Goal: Task Accomplishment & Management: Complete application form

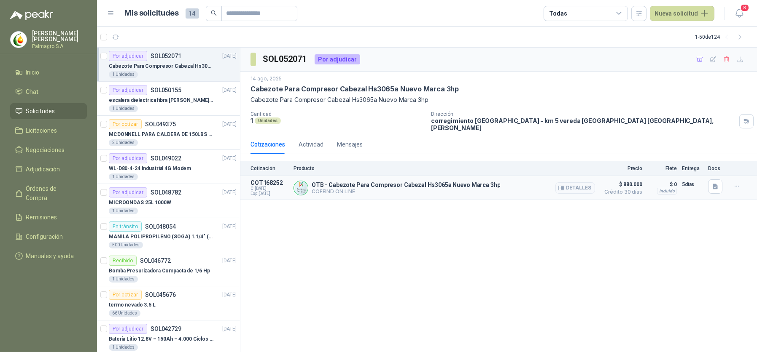
click at [452, 182] on p "OTB - Cabezote Para Compresor Cabezal Hs3065a Nuevo Marca 3hp" at bounding box center [406, 185] width 188 height 7
click at [384, 182] on p "OTB - Cabezote Para Compresor Cabezal Hs3065a Nuevo Marca 3hp" at bounding box center [406, 185] width 188 height 7
click at [741, 180] on button "button" at bounding box center [736, 186] width 13 height 13
drag, startPoint x: 727, startPoint y: 205, endPoint x: 722, endPoint y: 205, distance: 4.6
click at [725, 205] on div "SOL052071 Por adjudicar [DATE] Cabezote Para Compresor Cabezal Hs3065a Nuevo Ma…" at bounding box center [498, 200] width 516 height 305
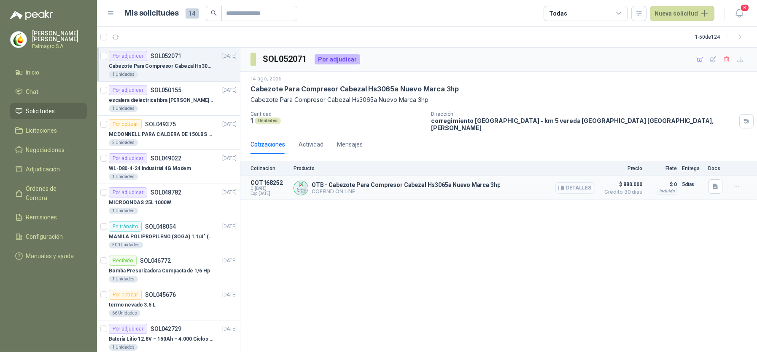
click at [568, 184] on button "Detalles" at bounding box center [575, 188] width 40 height 11
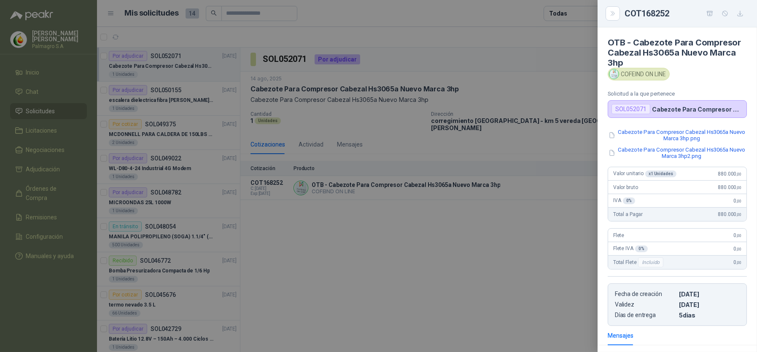
scroll to position [111, 0]
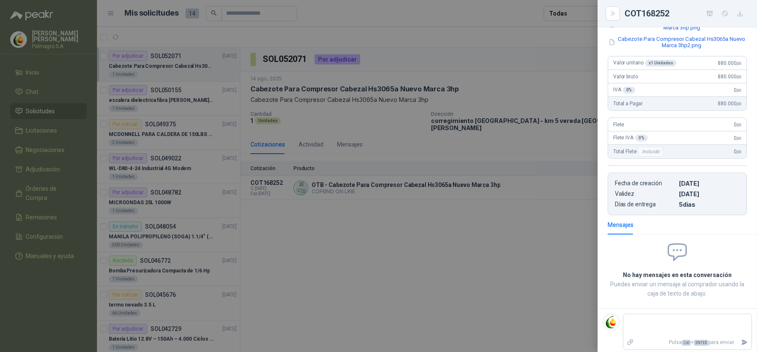
click at [740, 9] on button "button" at bounding box center [739, 13] width 13 height 13
click at [564, 216] on div at bounding box center [378, 176] width 757 height 352
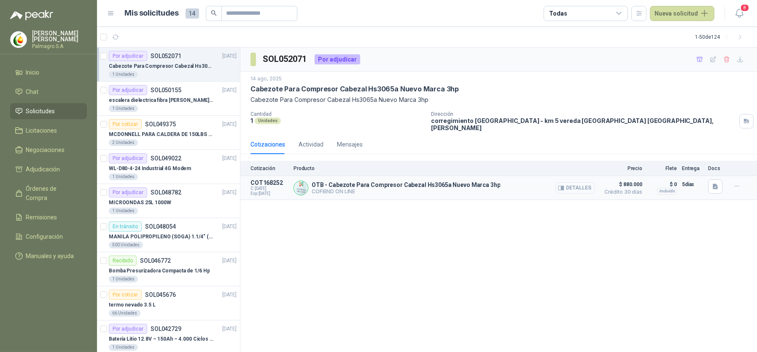
click at [568, 183] on button "Detalles" at bounding box center [575, 188] width 40 height 11
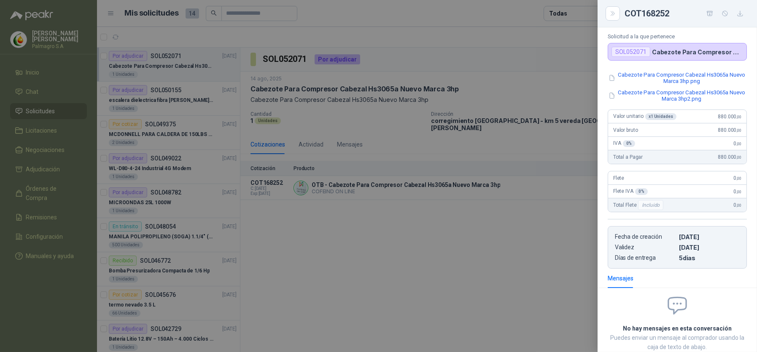
scroll to position [0, 0]
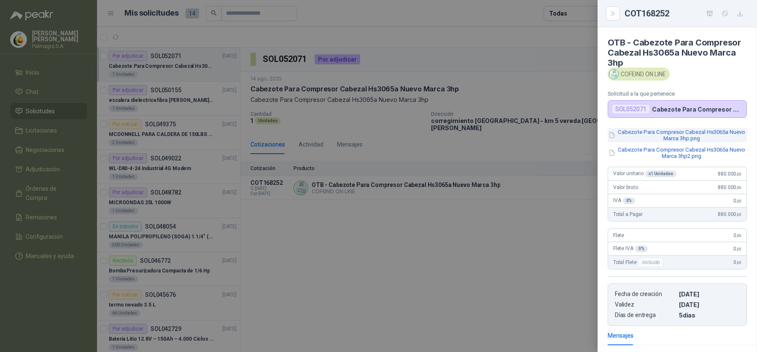
click at [660, 133] on button "Cabezote Para Compresor Cabezal Hs3065a Nuevo Marca 3hp.png" at bounding box center [677, 135] width 139 height 14
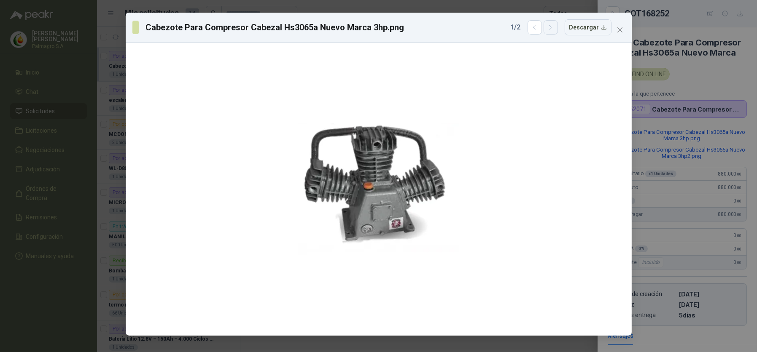
click at [552, 29] on icon "button" at bounding box center [550, 27] width 7 height 7
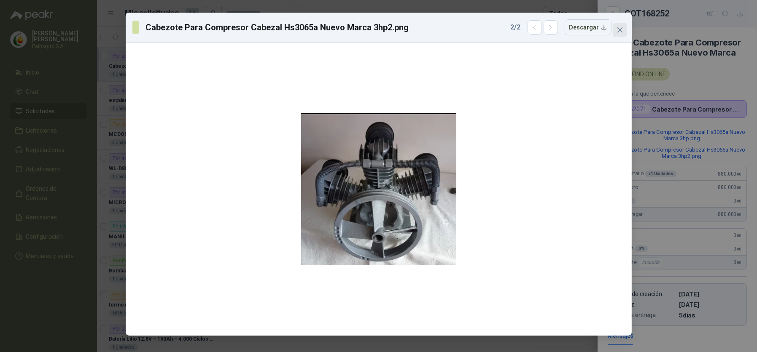
click at [625, 23] on button "Close" at bounding box center [619, 29] width 13 height 13
